Goal: Obtain resource: Download file/media

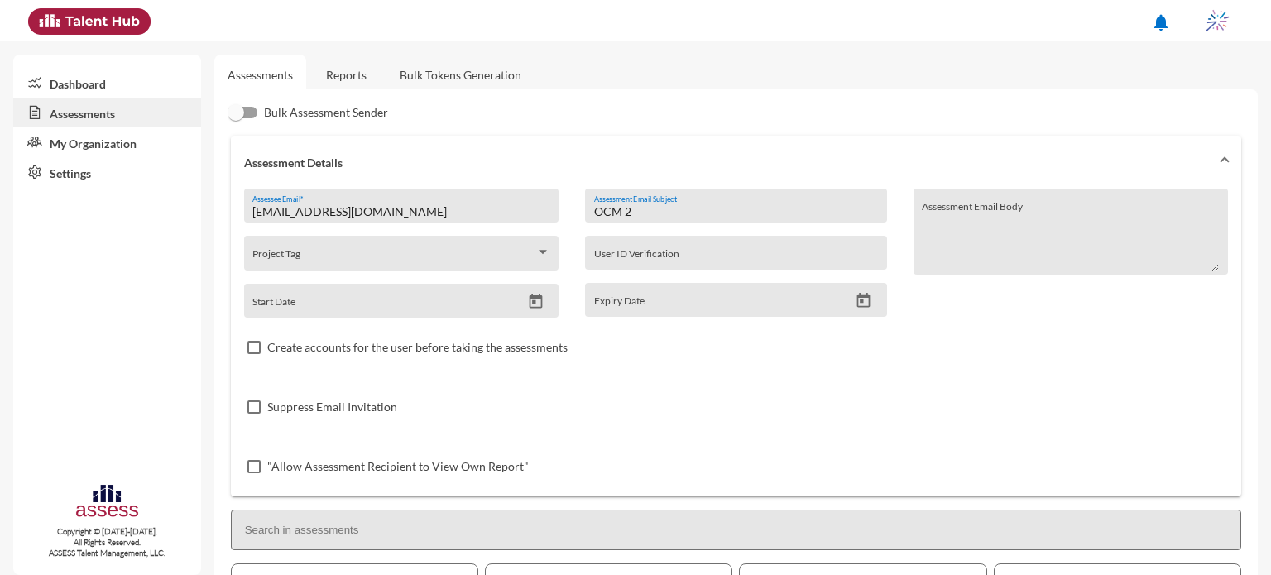
click at [353, 78] on link "Reports" at bounding box center [346, 75] width 67 height 41
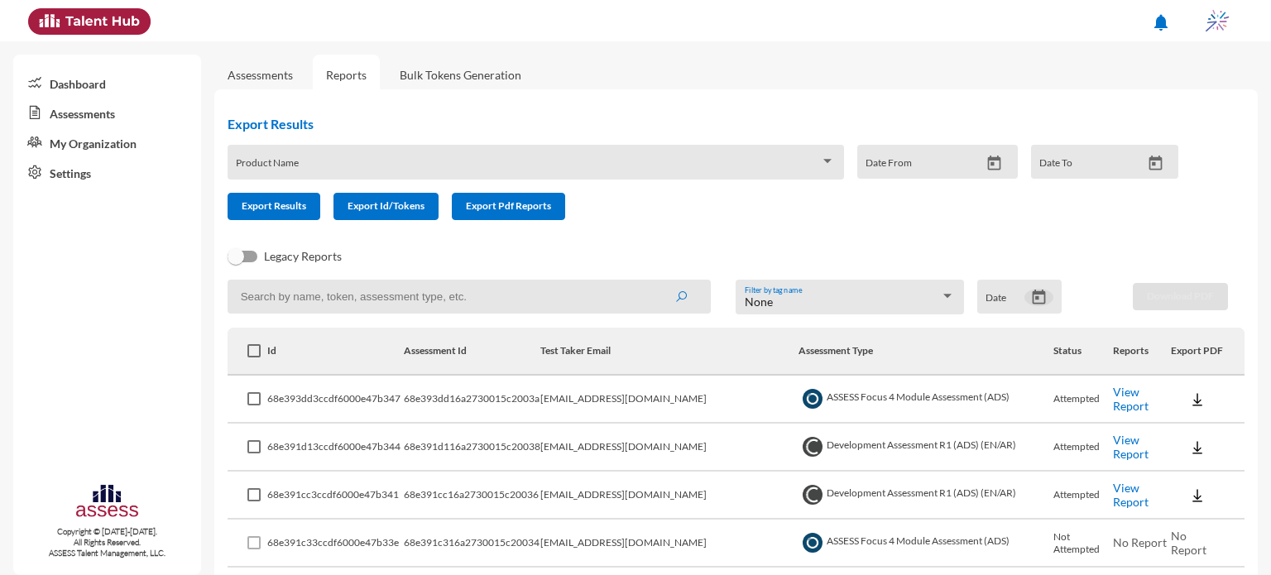
click at [1035, 291] on icon "Open calendar" at bounding box center [1038, 297] width 17 height 17
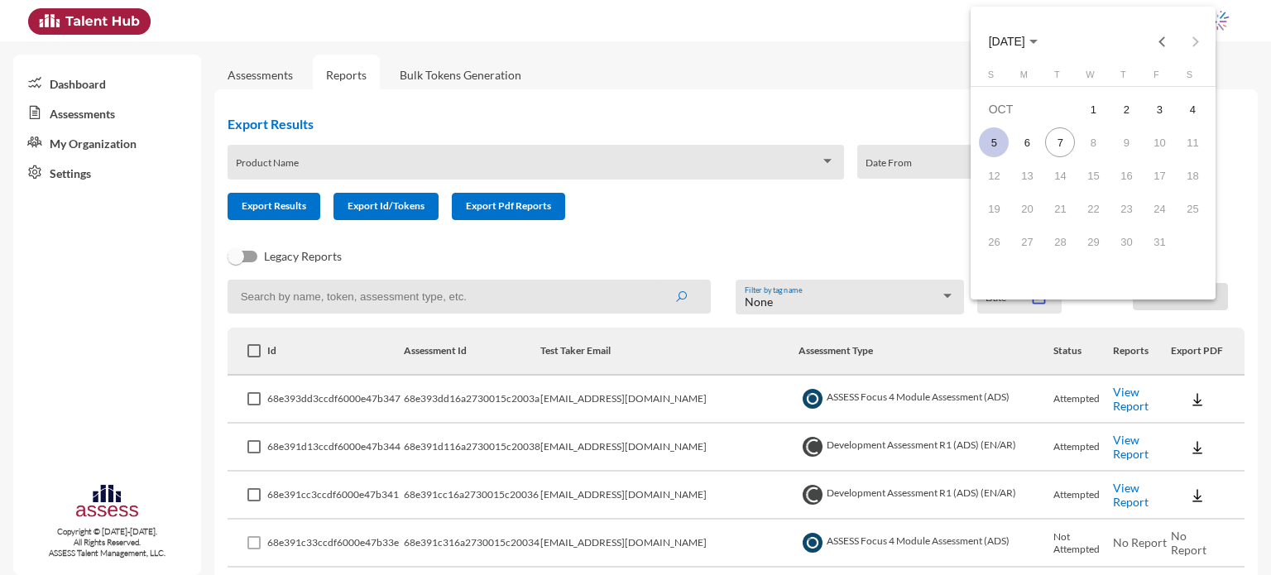
click at [997, 134] on div "5" at bounding box center [994, 142] width 30 height 30
type input "10/5/2025"
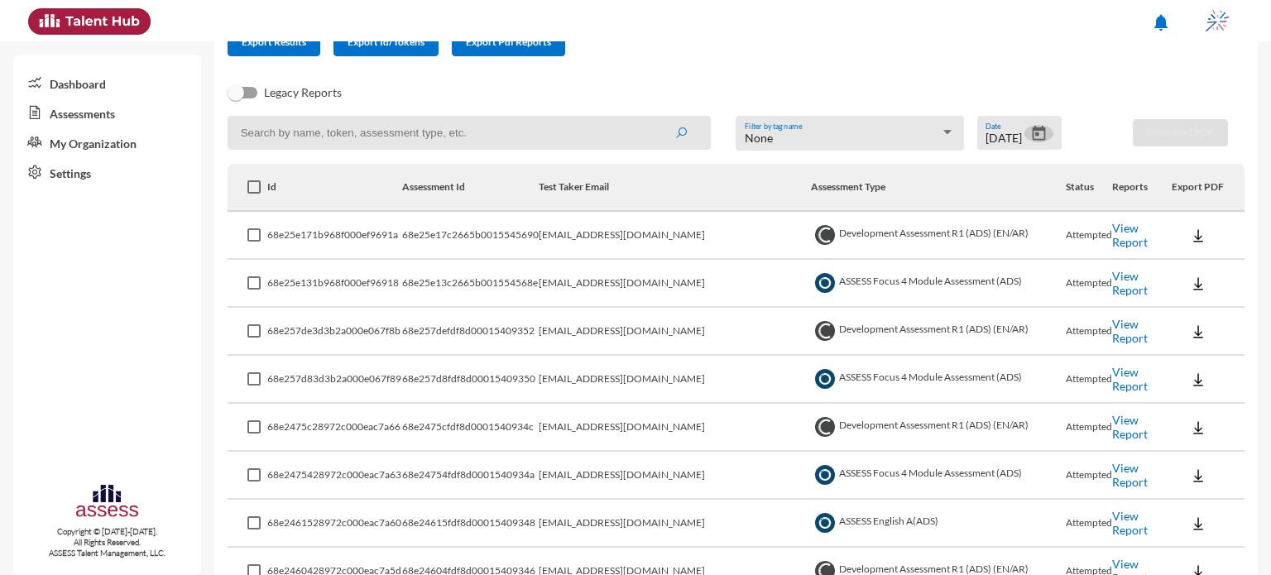
scroll to position [222, 0]
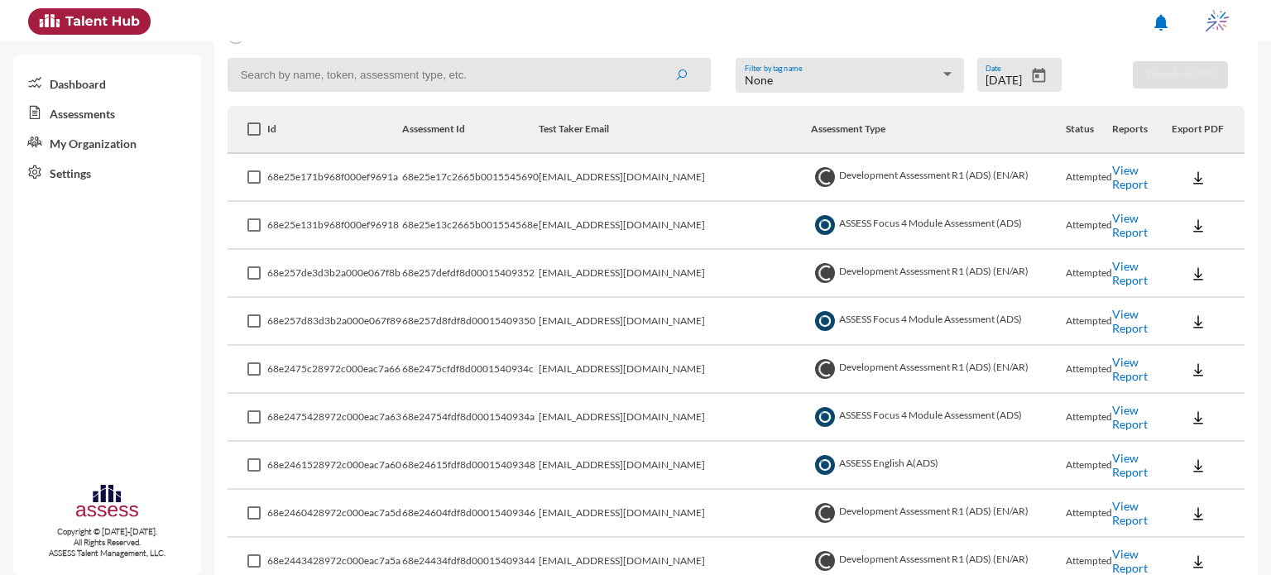
click at [1129, 228] on link "View Report" at bounding box center [1130, 225] width 36 height 28
click at [1124, 326] on link "View Report" at bounding box center [1130, 321] width 36 height 28
click at [1190, 317] on img at bounding box center [1198, 322] width 17 height 17
click at [1190, 349] on button "EN" at bounding box center [1201, 351] width 93 height 31
click at [1190, 272] on img at bounding box center [1198, 274] width 17 height 17
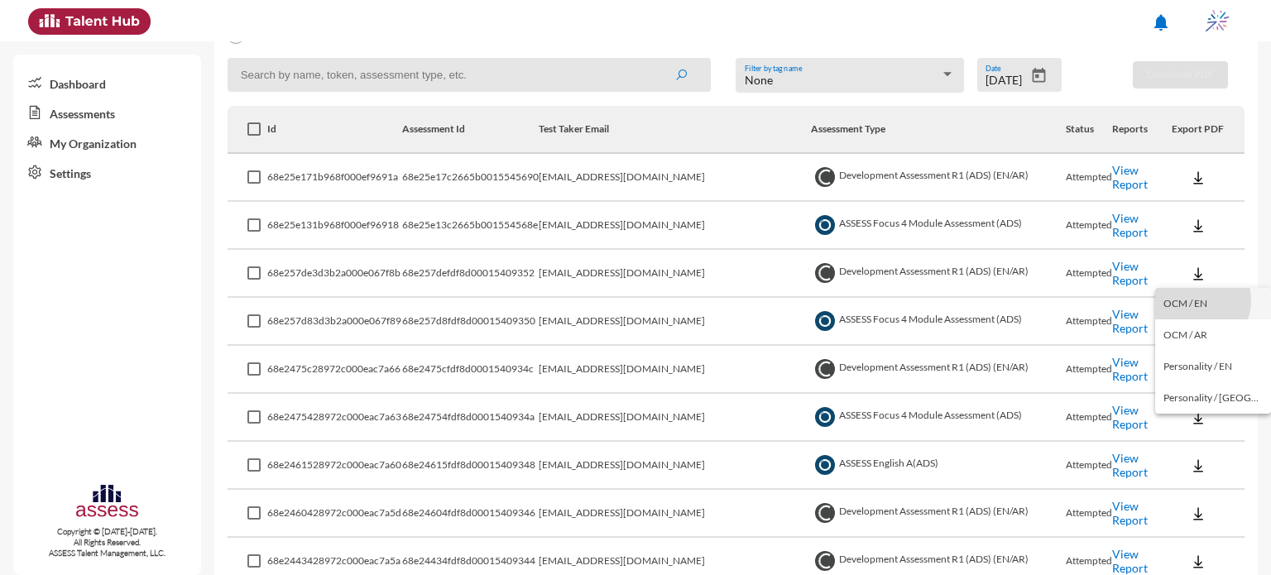
click at [1194, 300] on button "OCM / EN" at bounding box center [1213, 303] width 116 height 31
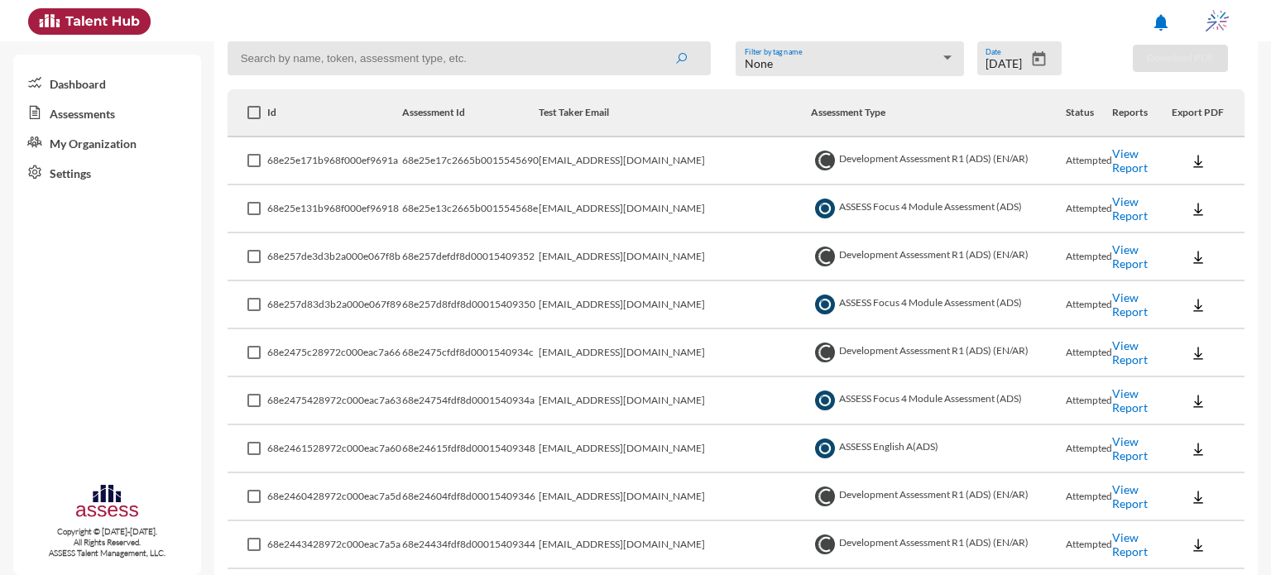
scroll to position [238, 0]
click at [1184, 218] on button at bounding box center [1198, 209] width 53 height 30
click at [1198, 240] on button "EN" at bounding box center [1201, 239] width 93 height 31
click at [1176, 171] on button at bounding box center [1198, 161] width 53 height 30
click at [1184, 189] on button "OCM / EN" at bounding box center [1213, 191] width 116 height 31
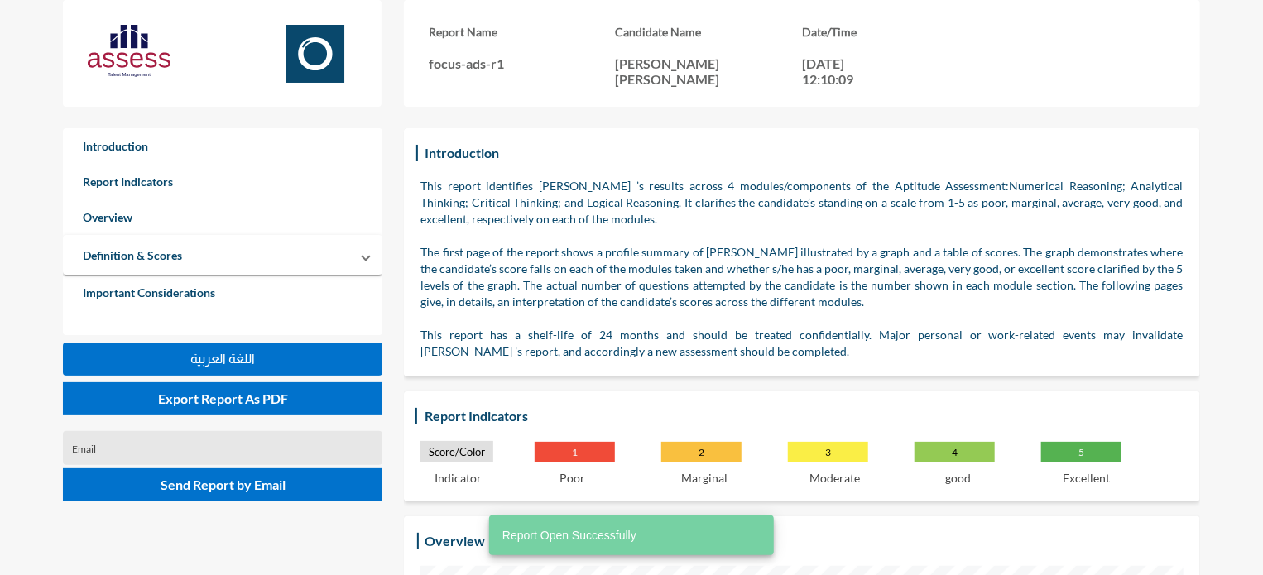
scroll to position [827066, 826379]
